Goal: Task Accomplishment & Management: Complete application form

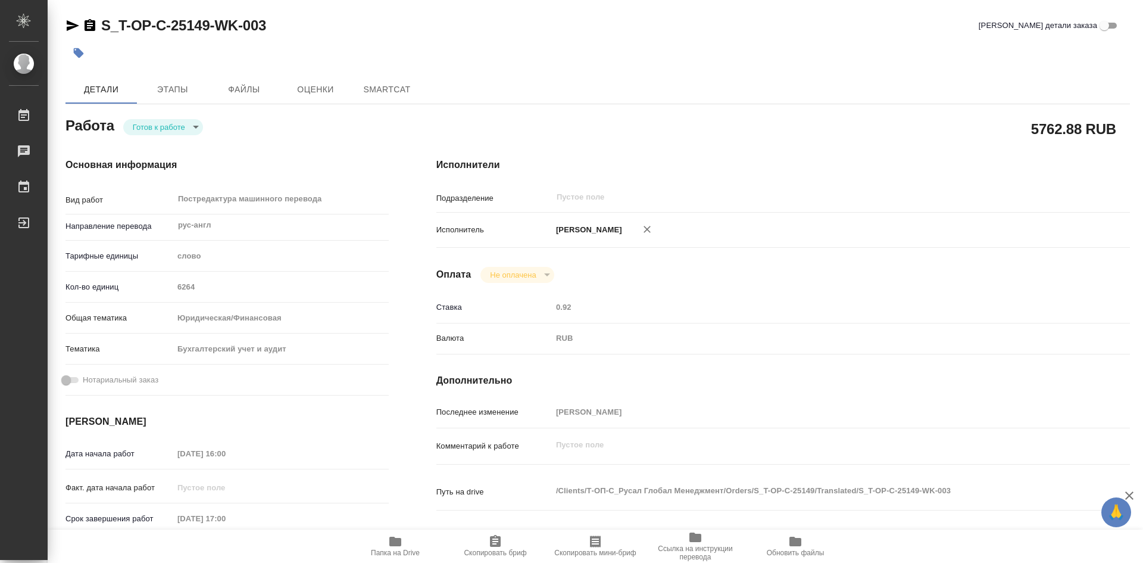
type textarea "x"
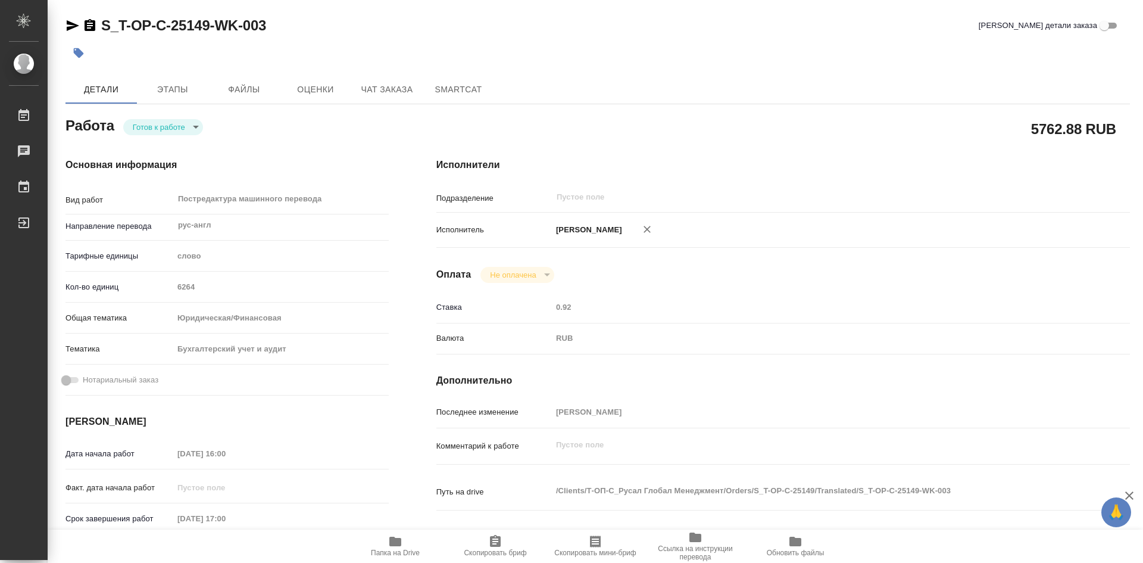
type textarea "x"
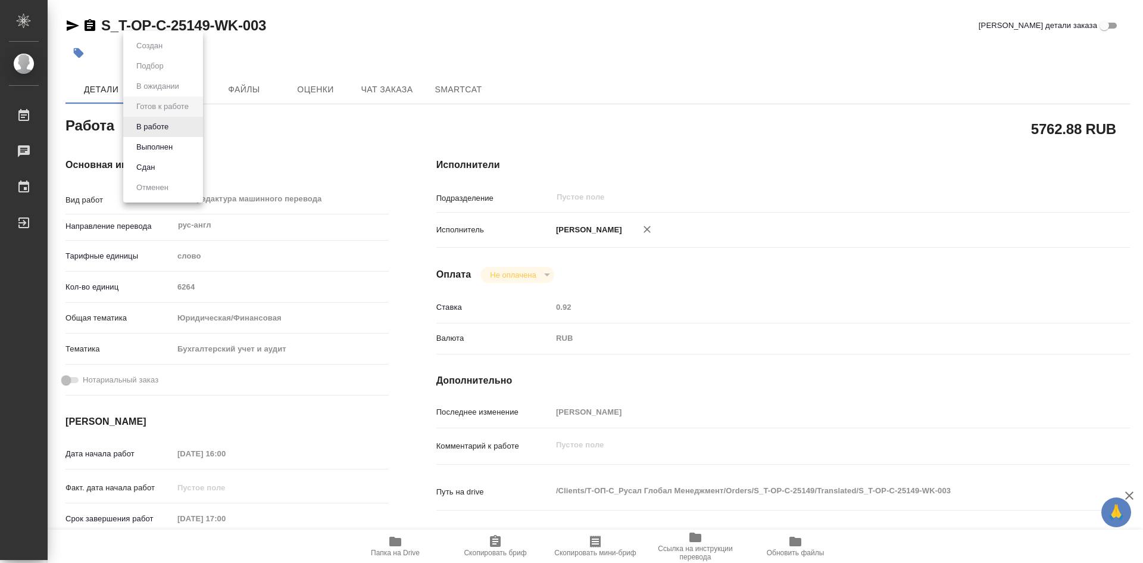
click at [195, 127] on body "🙏 .cls-1 fill:#fff; AWATERA Soldatenkova Tatyana Работы Чаты График Выйти S_T-O…" at bounding box center [571, 281] width 1143 height 563
type textarea "x"
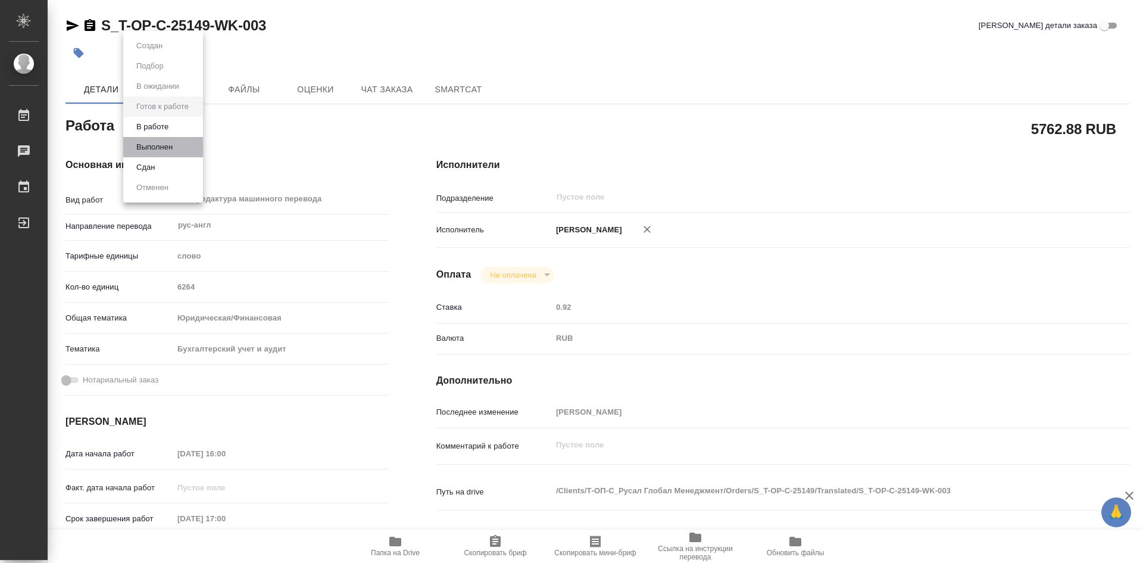
type textarea "x"
click at [177, 144] on li "Выполнен" at bounding box center [163, 147] width 80 height 20
type textarea "x"
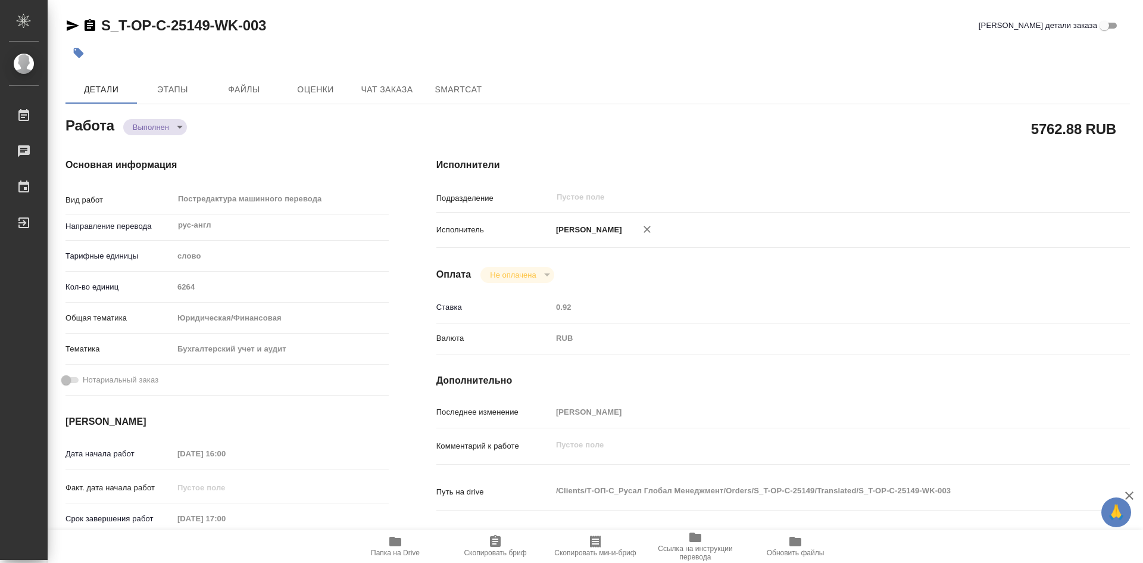
type textarea "x"
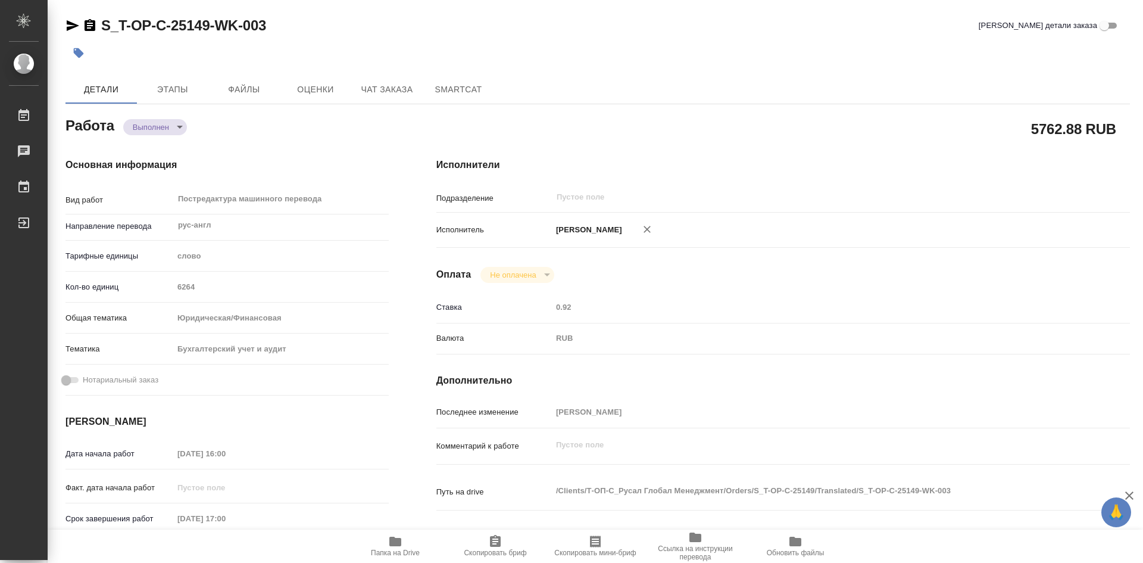
type textarea "x"
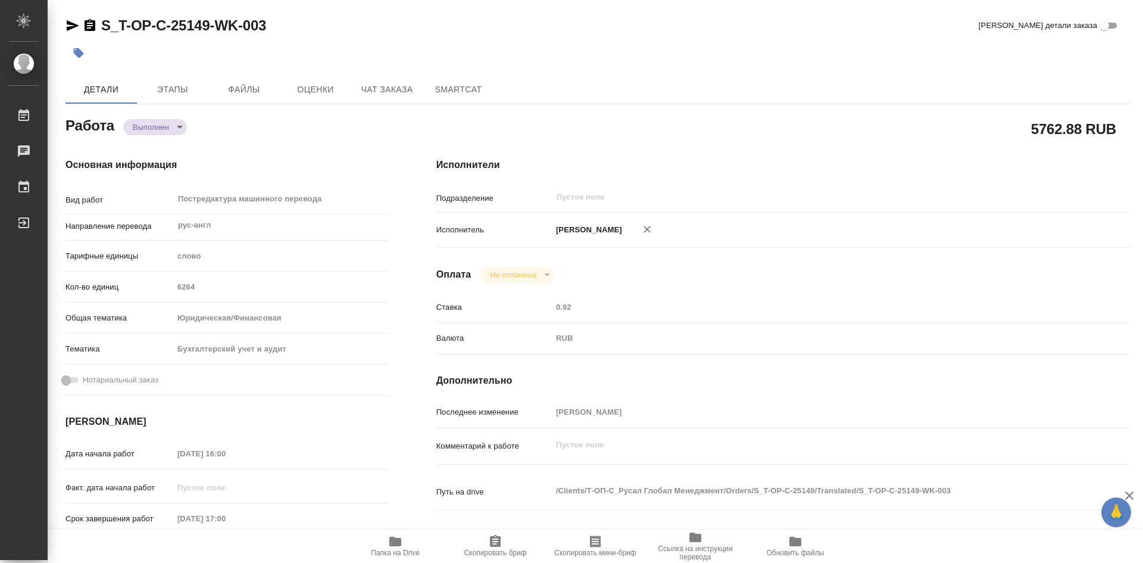
type textarea "x"
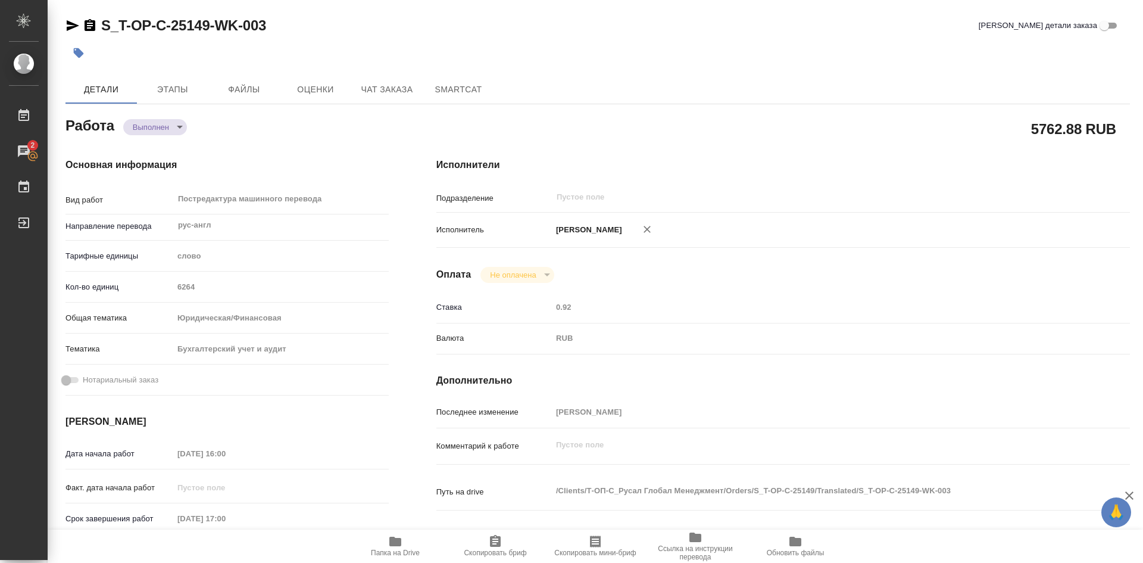
type textarea "x"
click at [163, 86] on span "Этапы" at bounding box center [172, 89] width 57 height 15
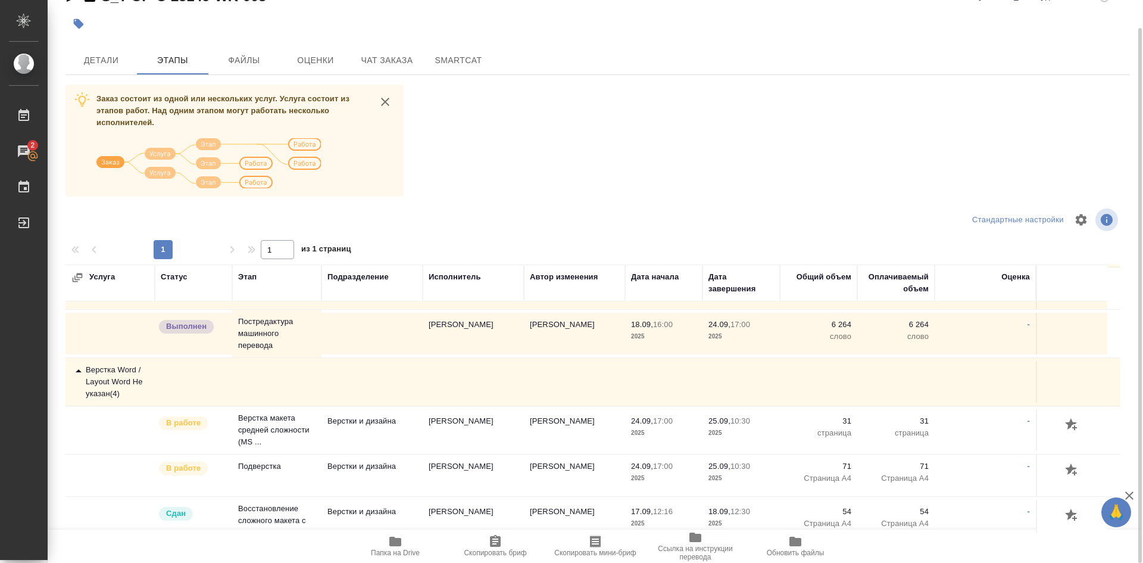
scroll to position [60, 0]
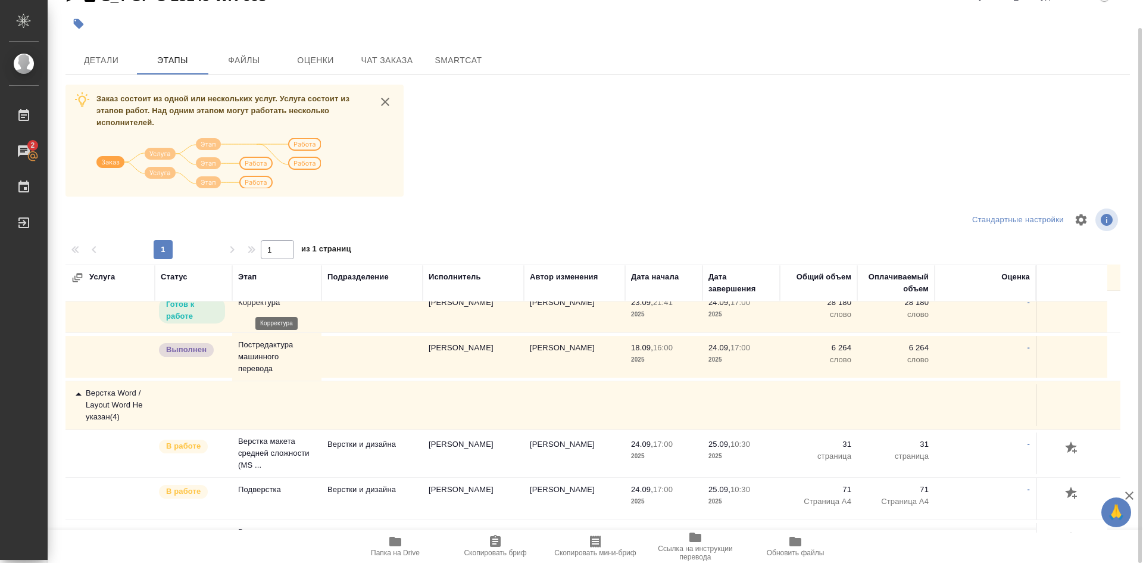
click at [251, 305] on p "Корректура" at bounding box center [276, 302] width 77 height 12
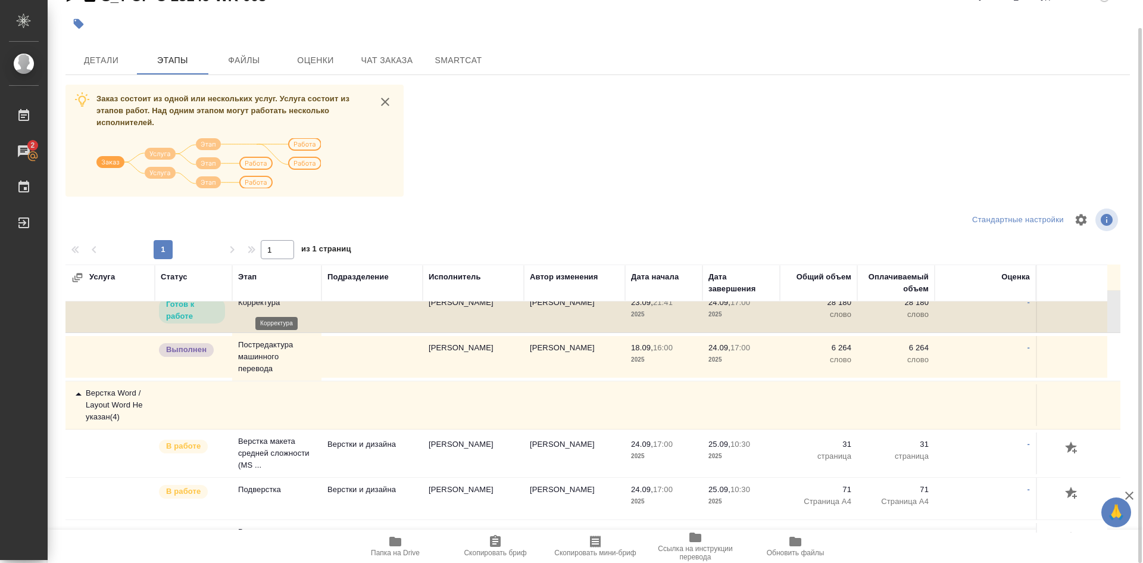
click at [251, 305] on p "Корректура" at bounding box center [276, 302] width 77 height 12
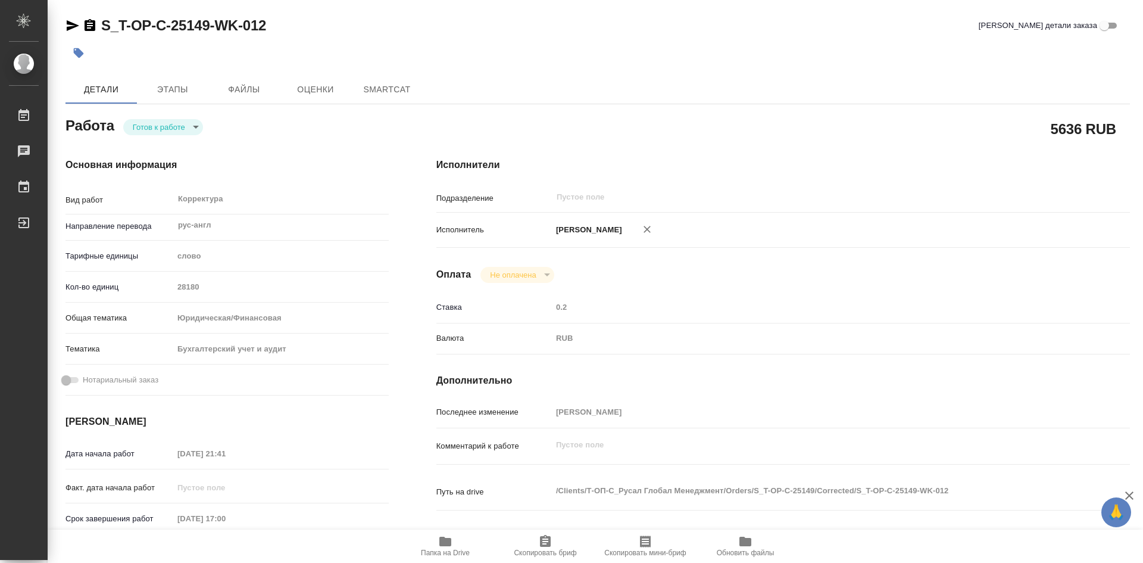
type textarea "x"
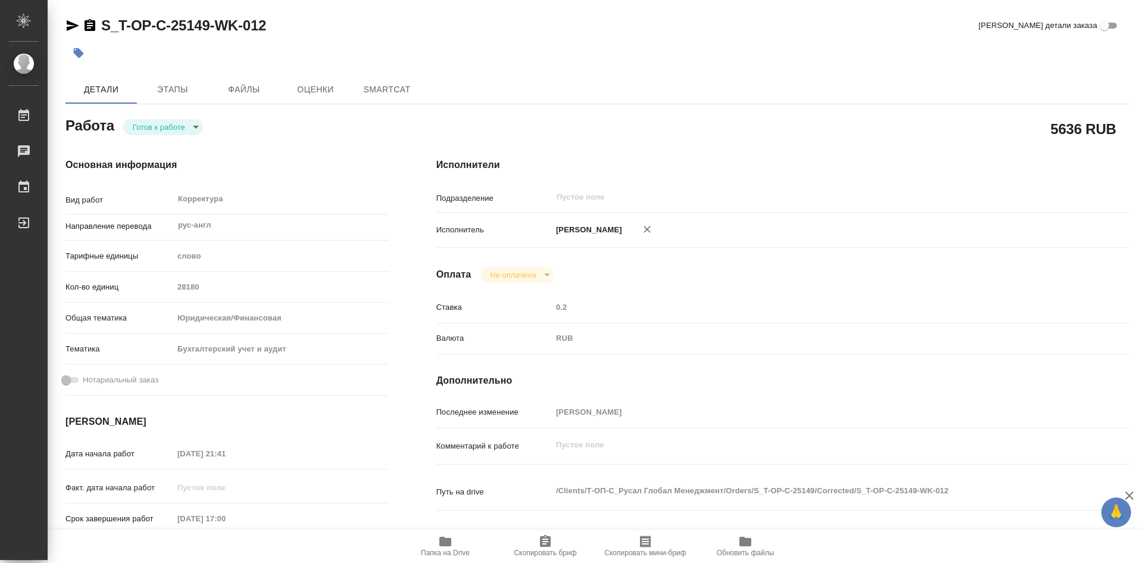
type textarea "x"
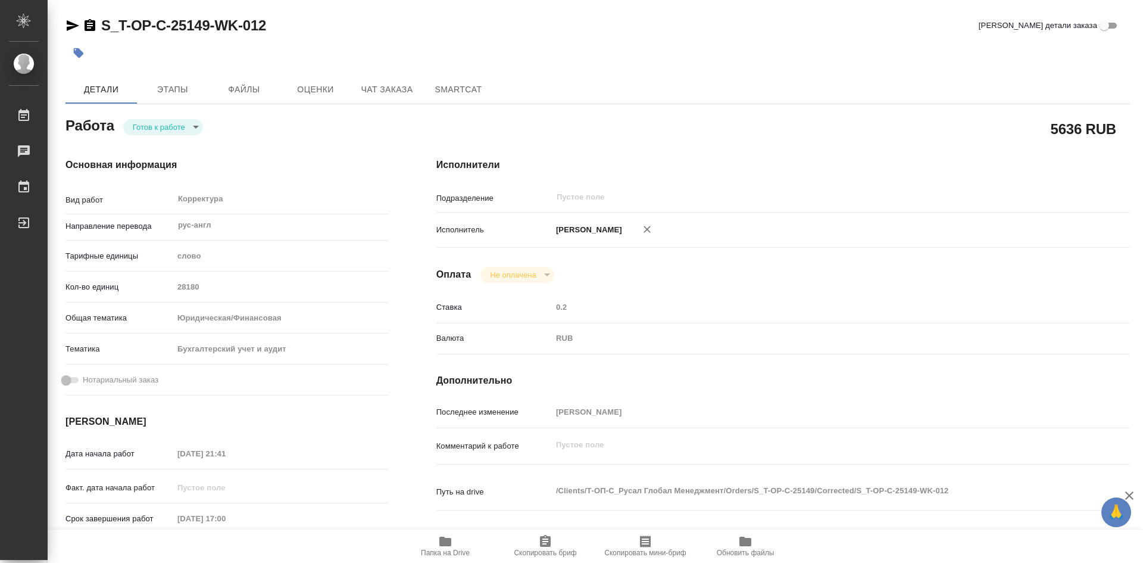
click at [196, 129] on body "🙏 .cls-1 fill:#fff; AWATERA Soldatenkova Tatyana Работы Чаты График Выйти S_T-O…" at bounding box center [571, 281] width 1143 height 563
type textarea "x"
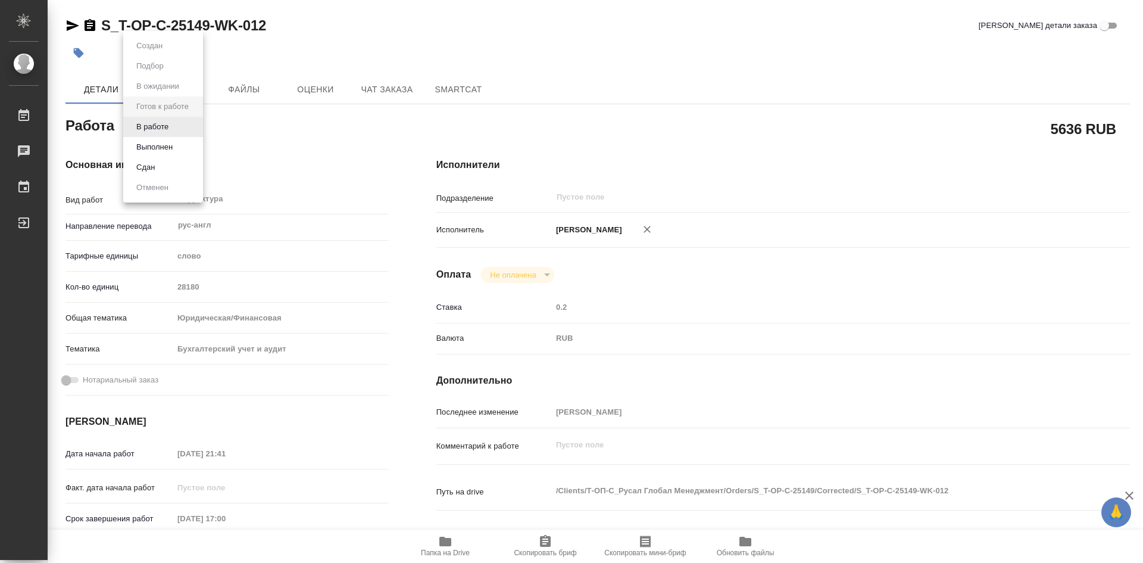
type textarea "x"
click at [177, 143] on li "Выполнен" at bounding box center [163, 147] width 80 height 20
type textarea "x"
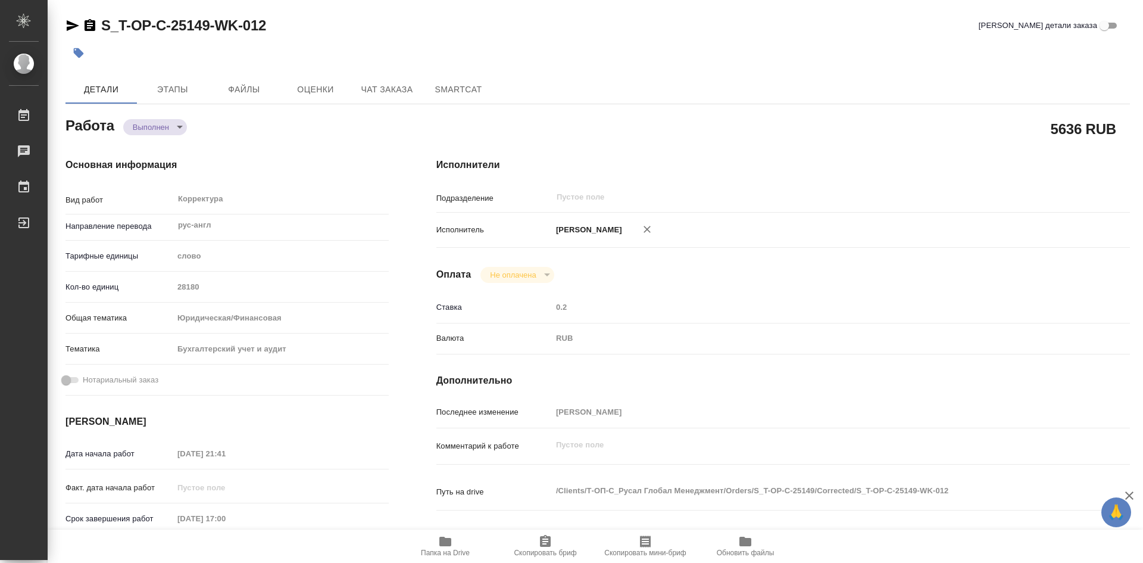
type textarea "x"
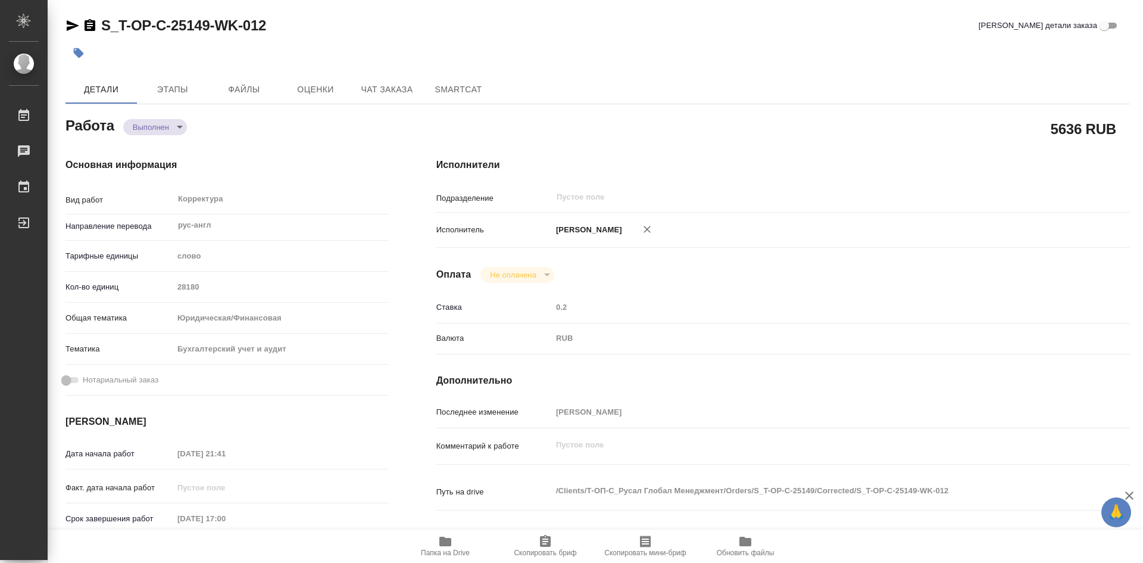
type textarea "x"
click at [437, 538] on span "Папка на Drive" at bounding box center [445, 545] width 86 height 23
type textarea "x"
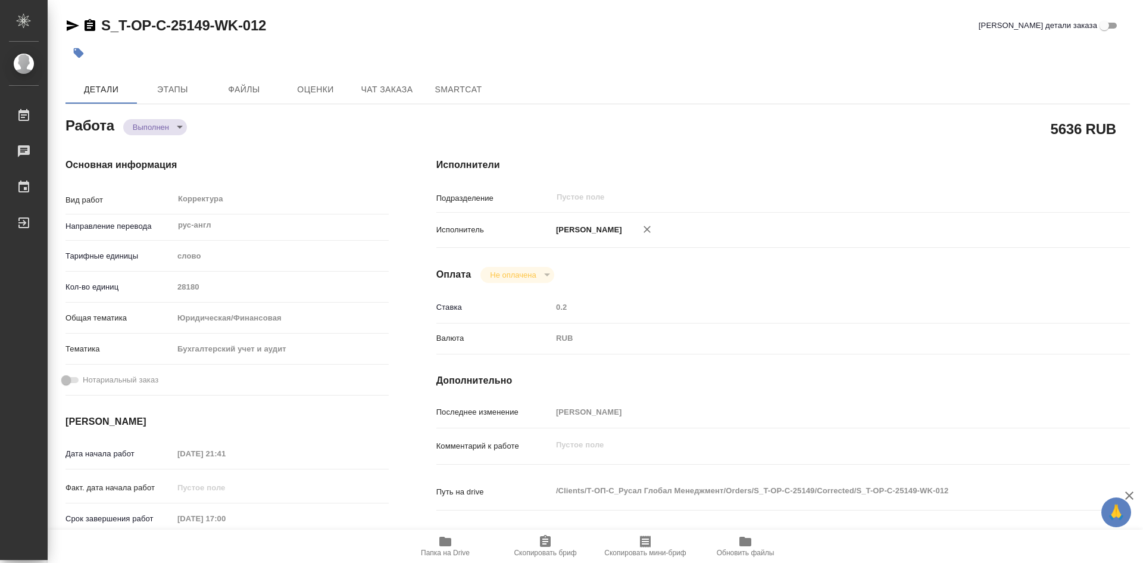
type textarea "x"
click at [437, 538] on span "Папка на Drive" at bounding box center [445, 545] width 86 height 23
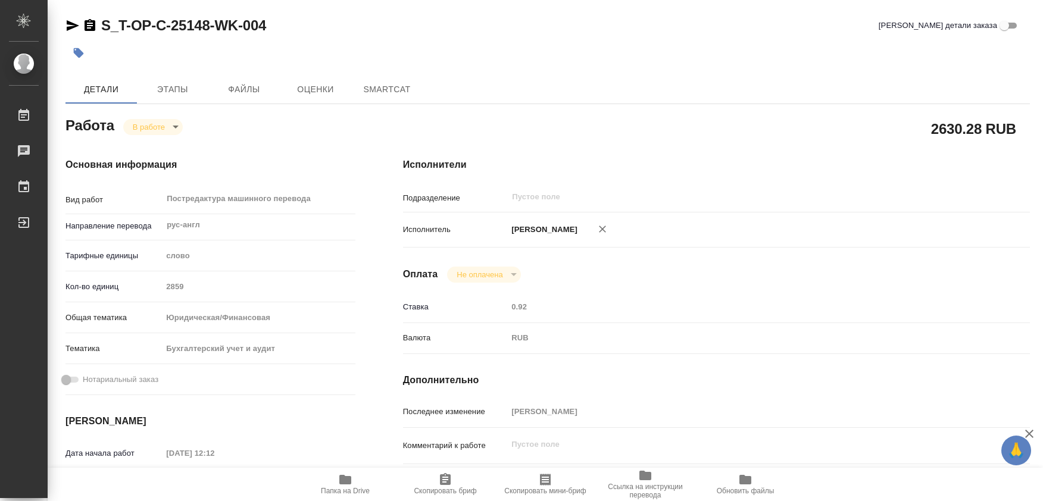
type textarea "x"
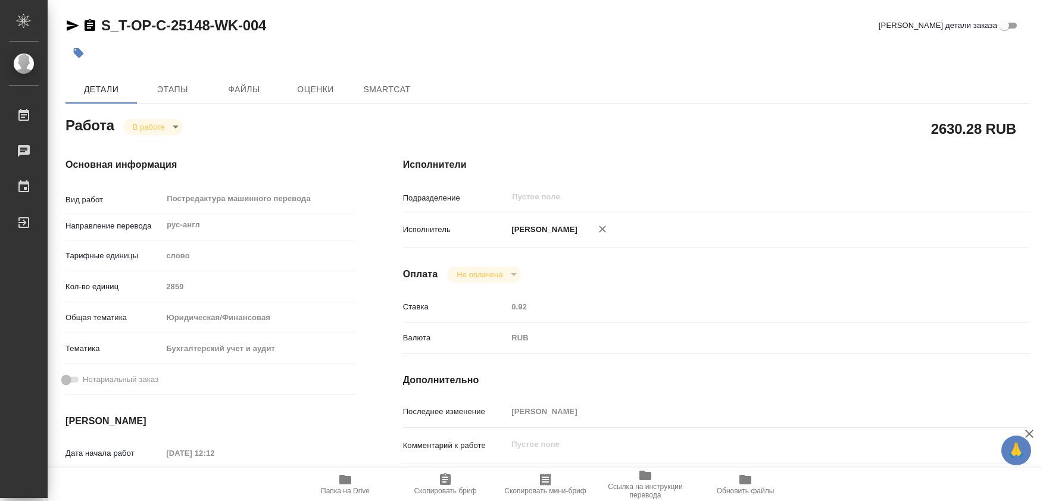
type textarea "x"
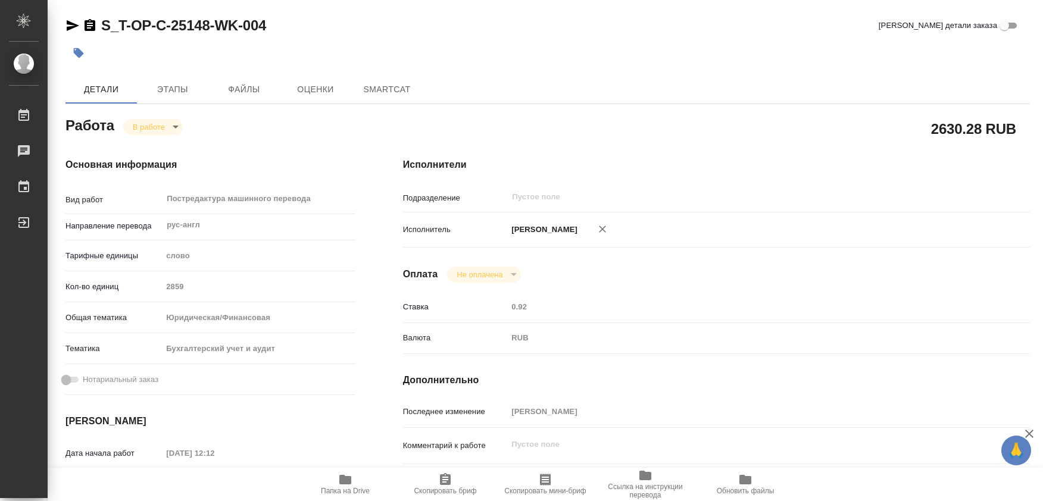
type textarea "x"
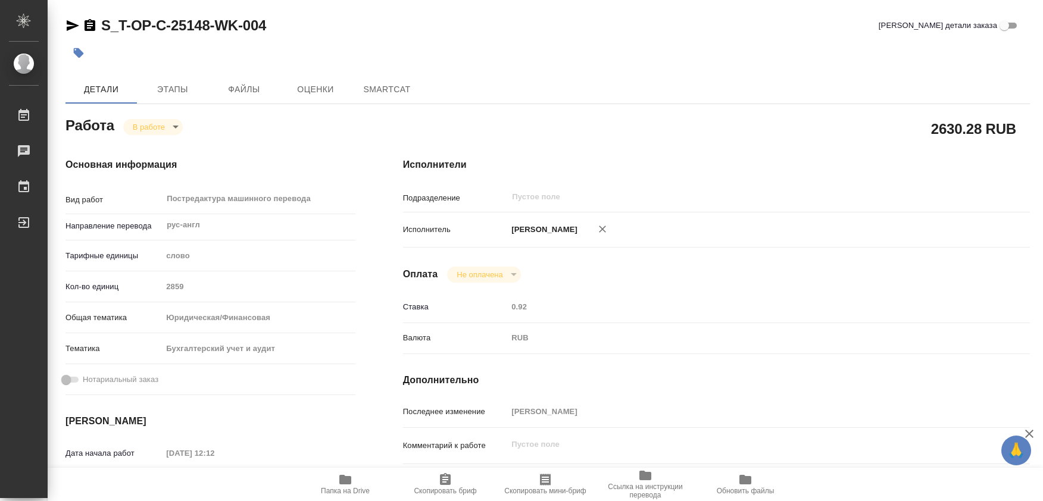
type textarea "x"
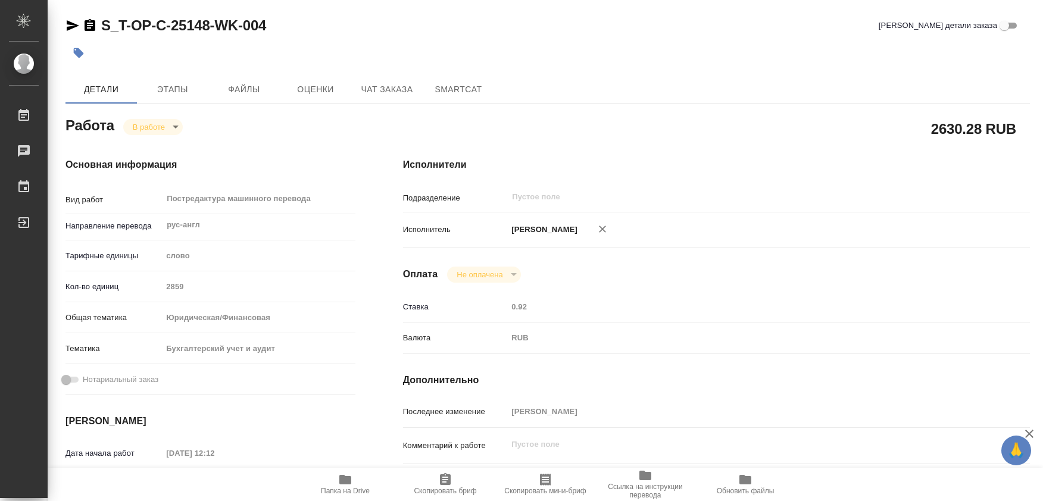
type textarea "x"
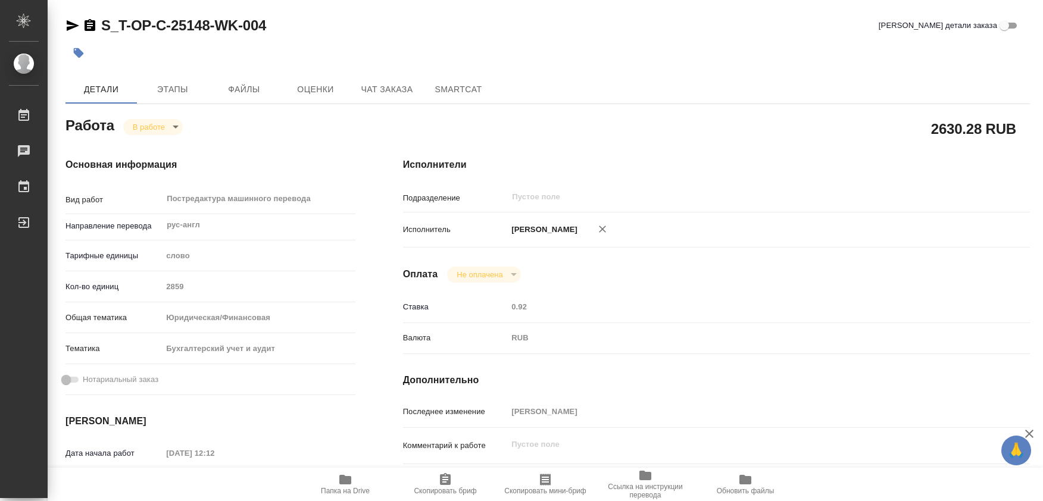
type textarea "x"
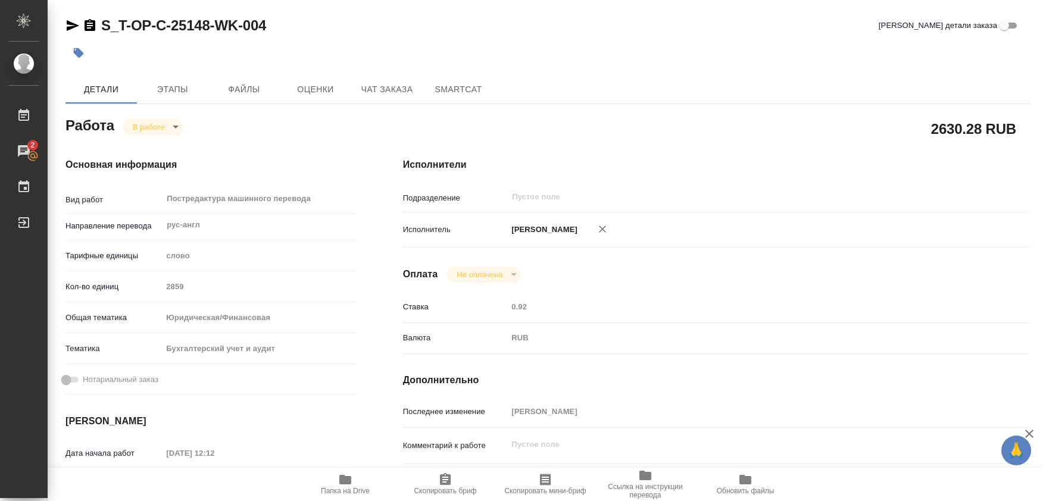
click at [176, 127] on body "🙏 .cls-1 fill:#fff; AWATERA [PERSON_NAME] Работы 2 Чаты График Выйти S_T-OP-C-2…" at bounding box center [521, 250] width 1043 height 501
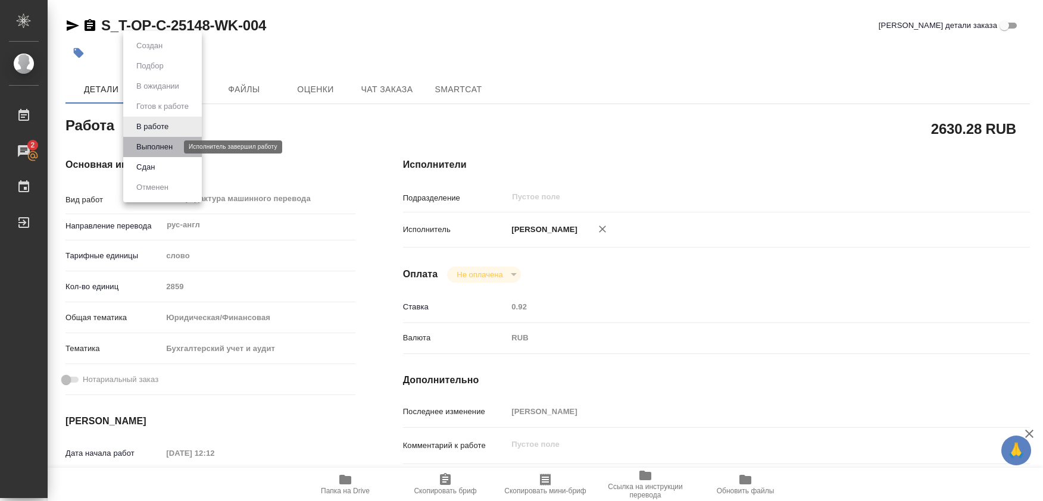
click at [150, 145] on button "Выполнен" at bounding box center [154, 146] width 43 height 13
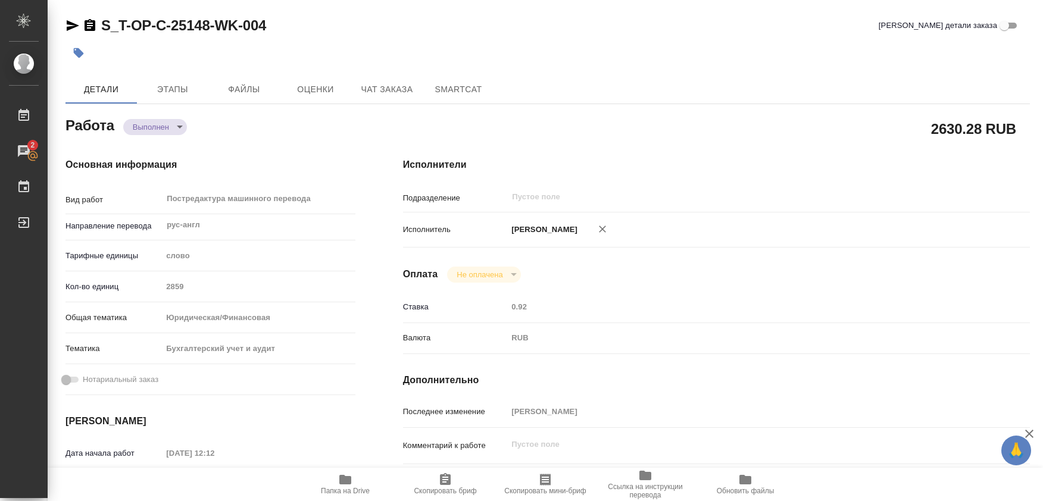
type textarea "x"
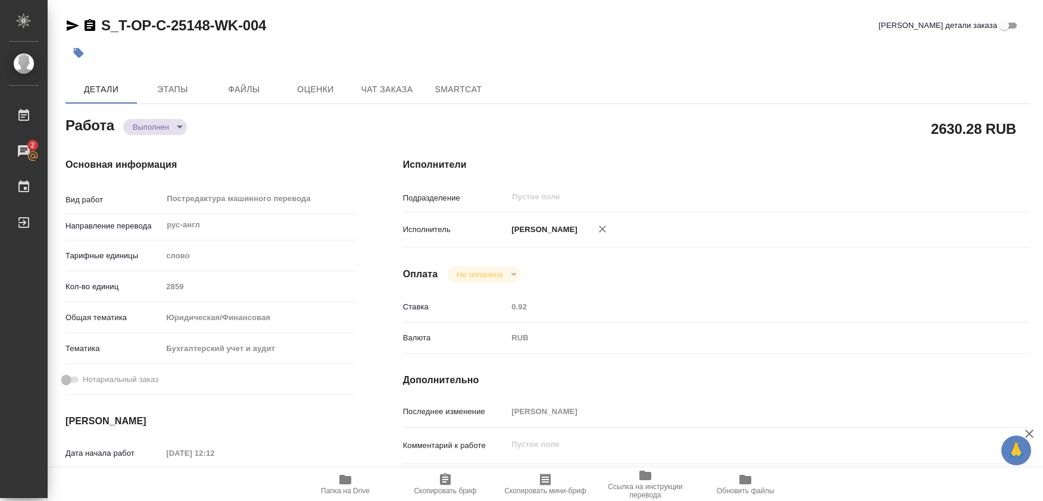
type textarea "x"
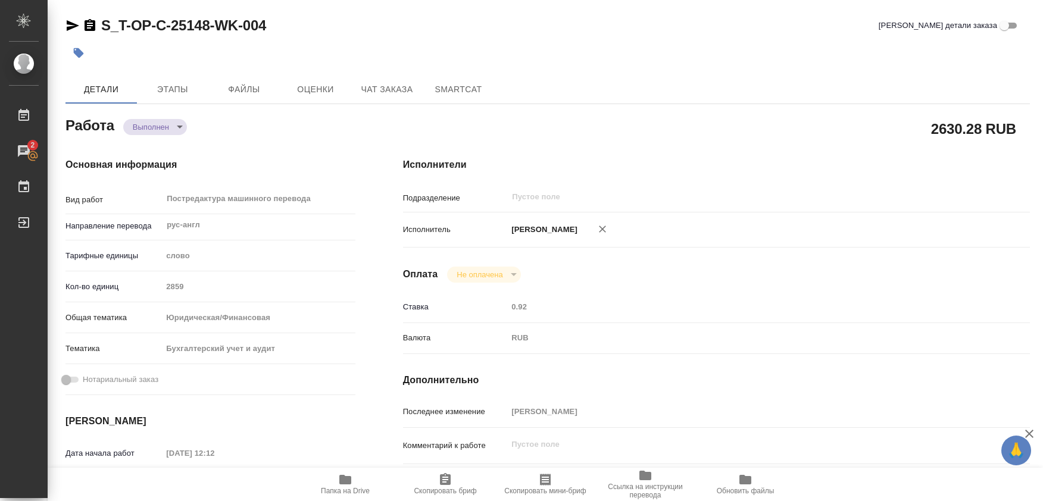
type textarea "x"
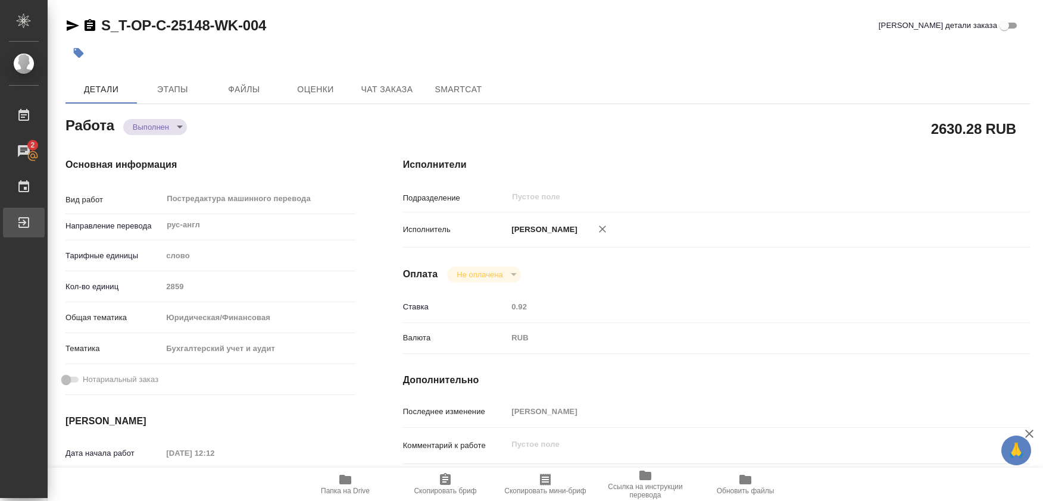
type textarea "x"
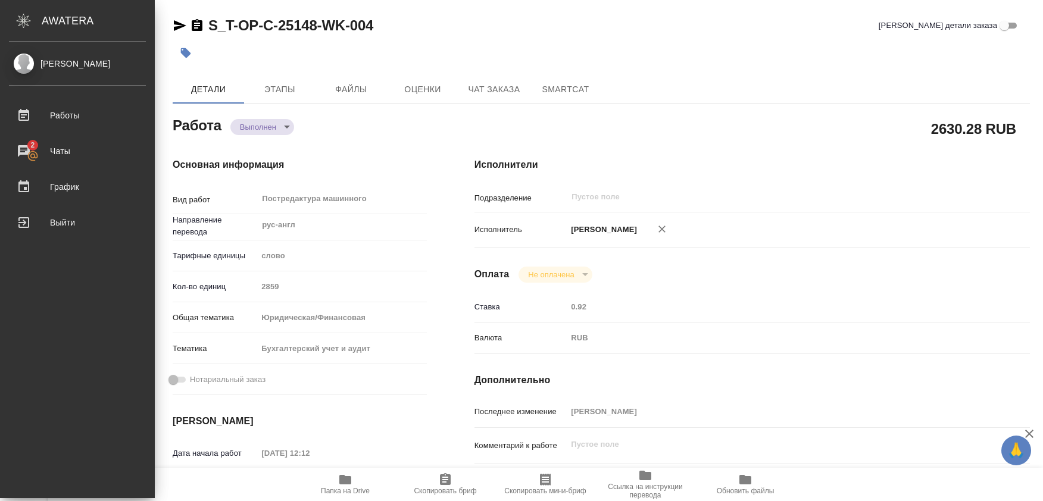
type textarea "x"
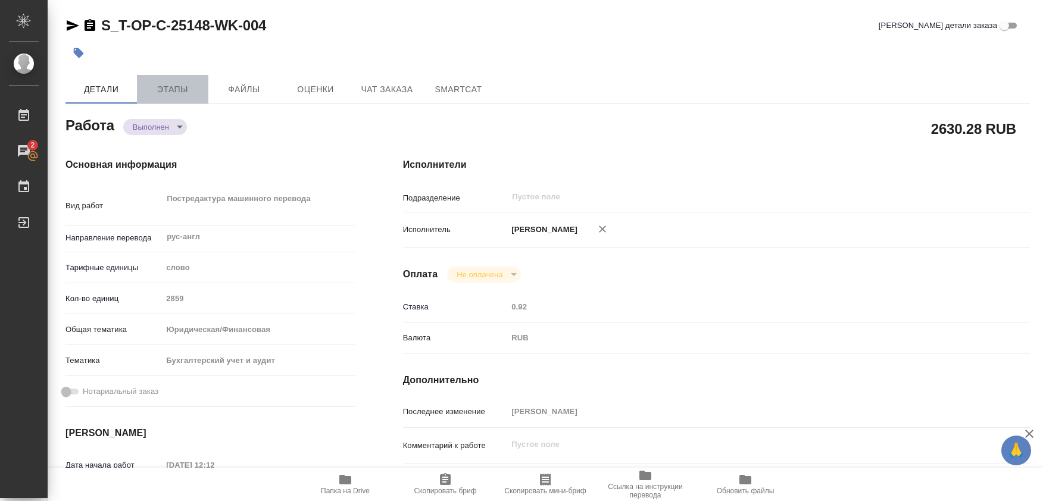
click at [176, 90] on span "Этапы" at bounding box center [172, 89] width 57 height 15
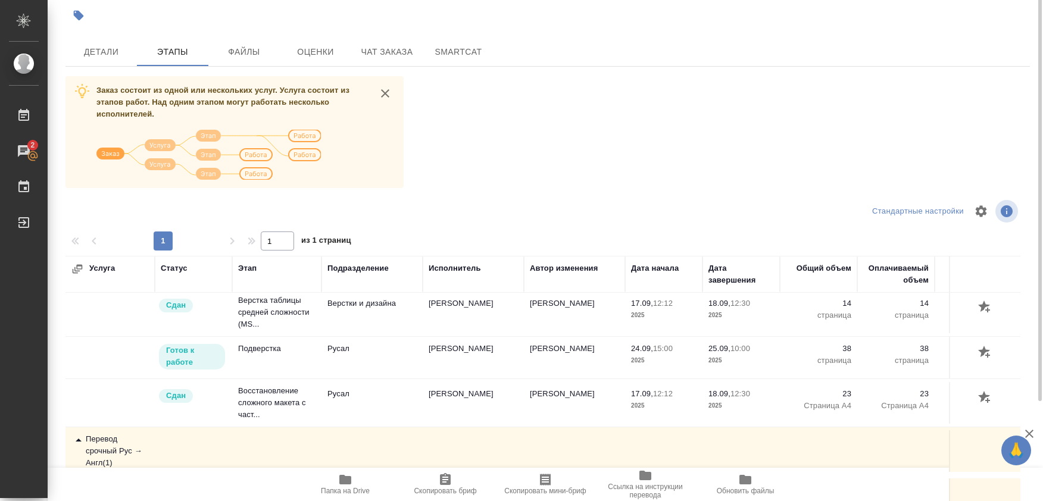
scroll to position [90, 0]
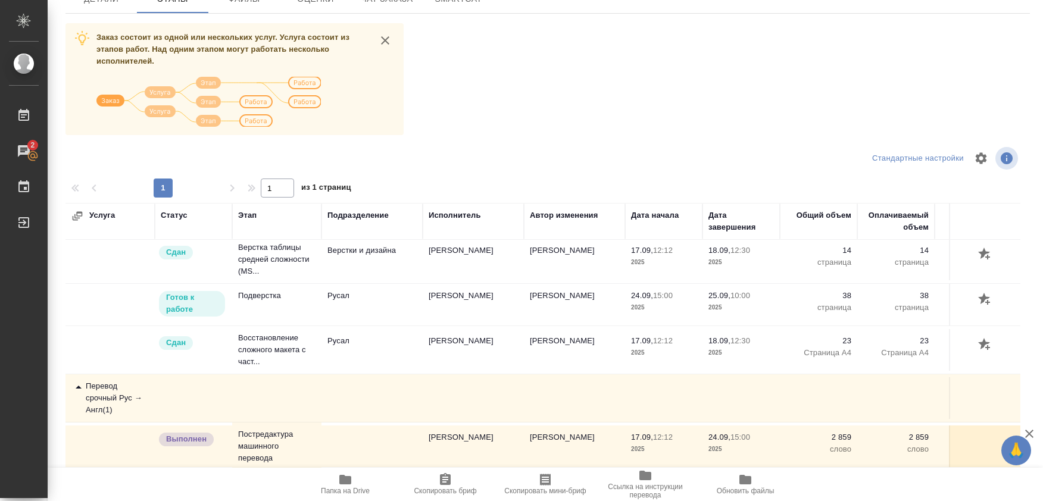
click at [111, 390] on div "Перевод срочный Рус → Англ ( 1 )" at bounding box center [109, 398] width 77 height 36
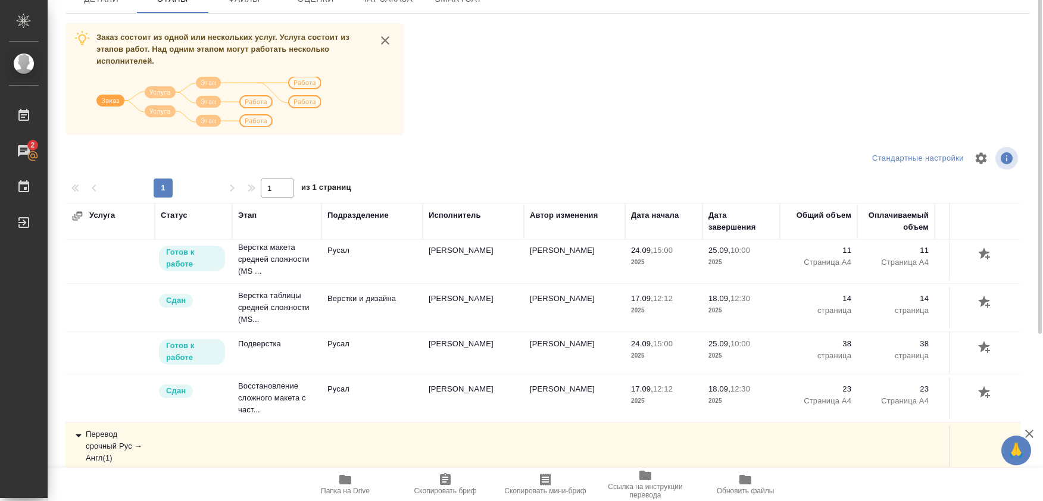
scroll to position [0, 0]
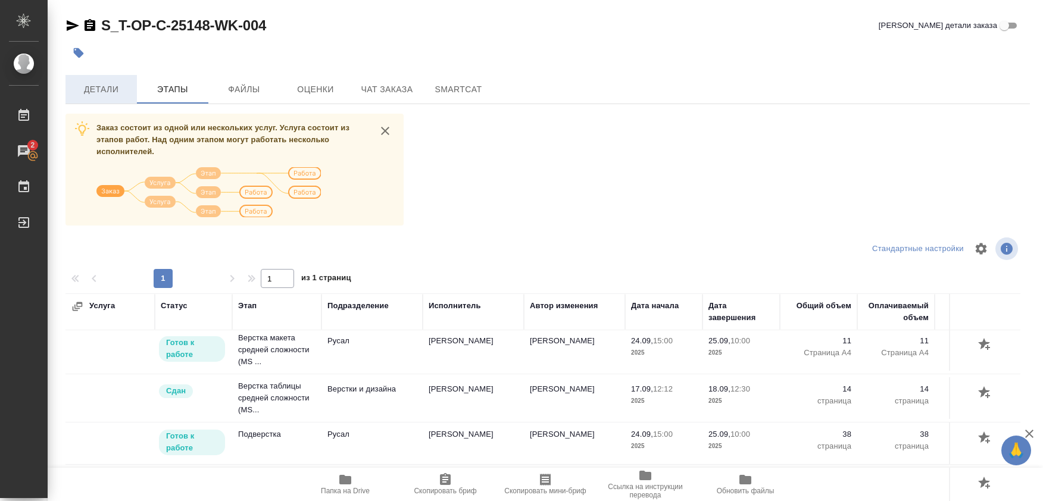
click at [104, 91] on span "Детали" at bounding box center [101, 89] width 57 height 15
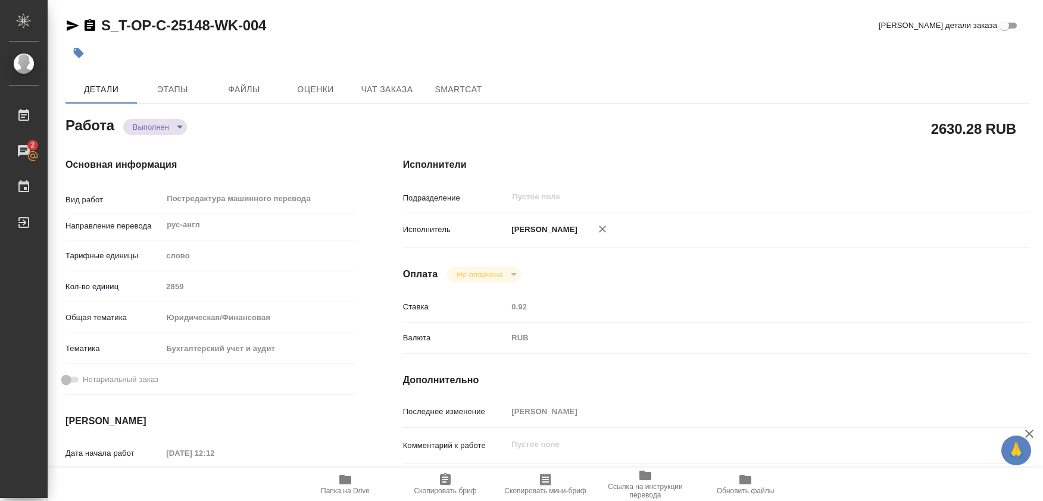
type textarea "x"
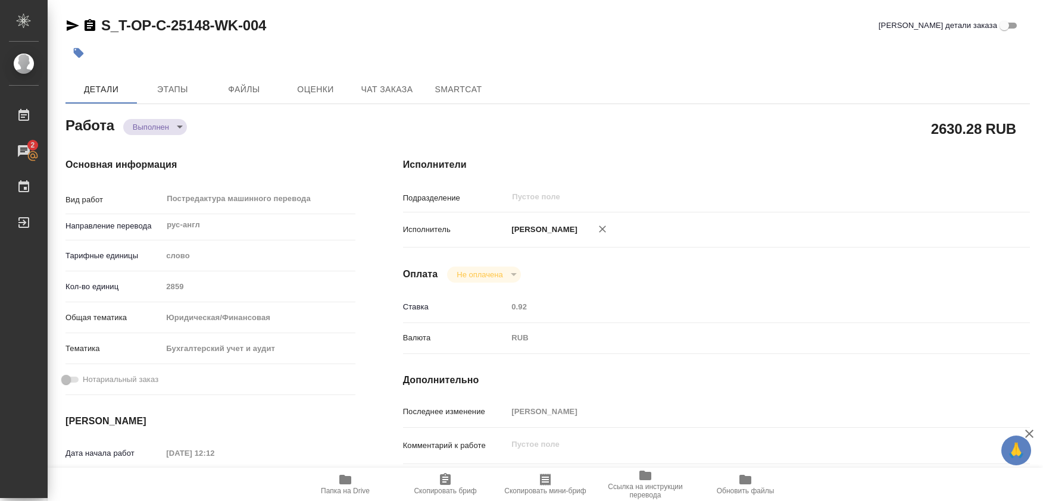
type textarea "x"
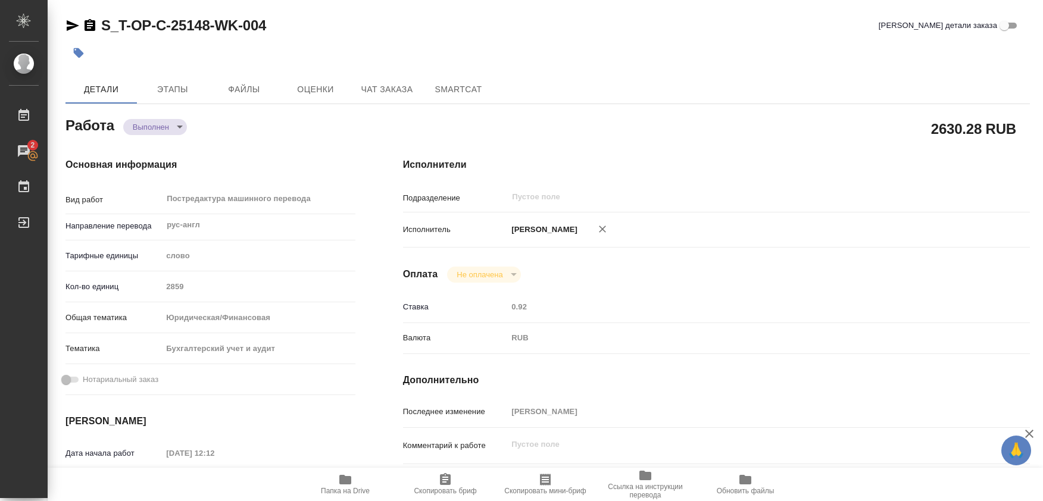
type textarea "x"
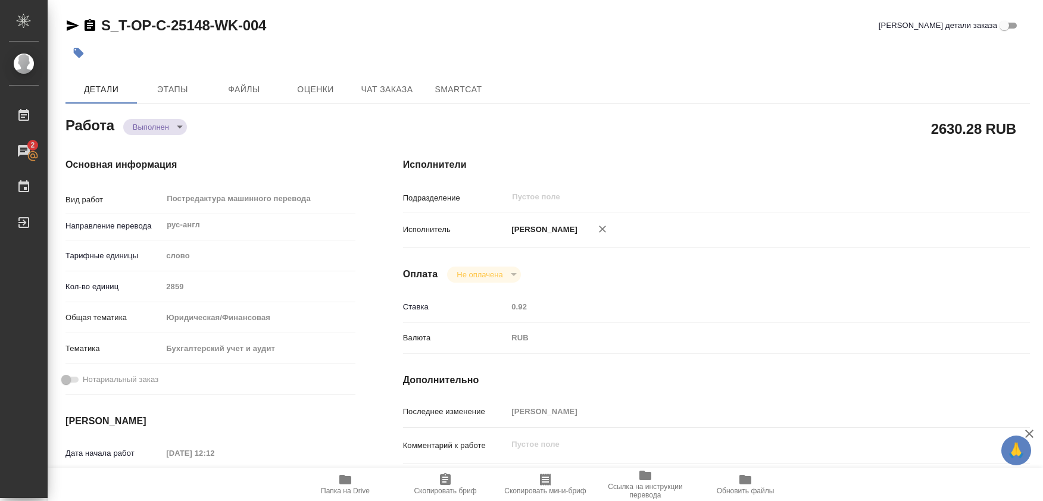
type textarea "x"
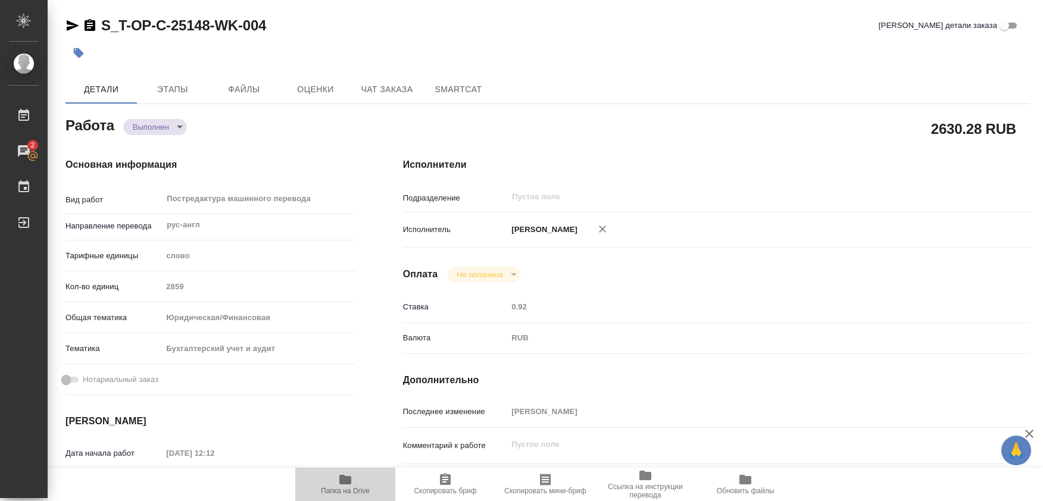
click at [346, 479] on icon "button" at bounding box center [345, 480] width 12 height 10
click at [346, 478] on icon "button" at bounding box center [345, 480] width 12 height 10
